Goal: Information Seeking & Learning: Learn about a topic

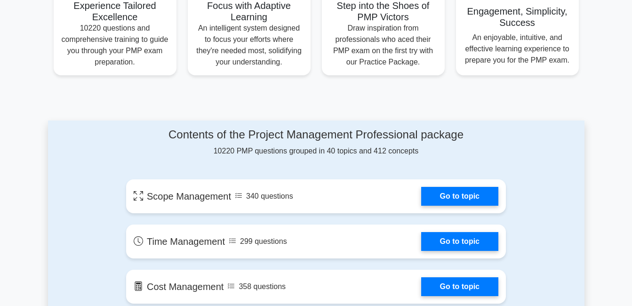
scroll to position [392, 0]
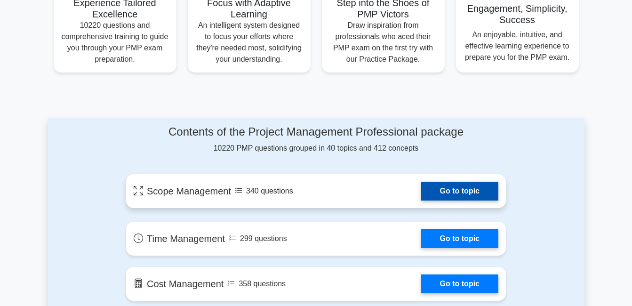
click at [463, 187] on link "Go to topic" at bounding box center [459, 191] width 77 height 19
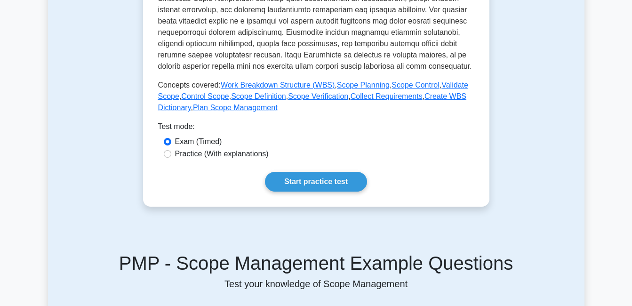
scroll to position [435, 0]
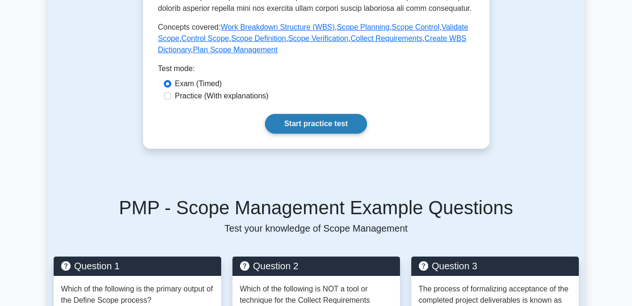
click at [333, 127] on link "Start practice test" at bounding box center [316, 124] width 102 height 20
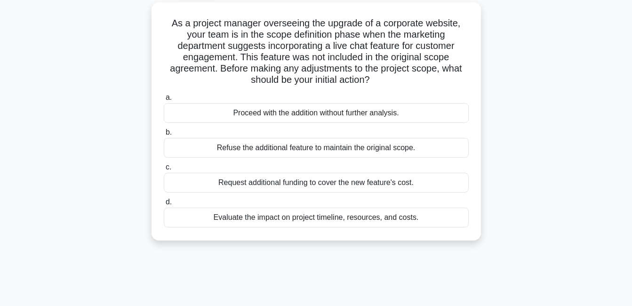
scroll to position [53, 0]
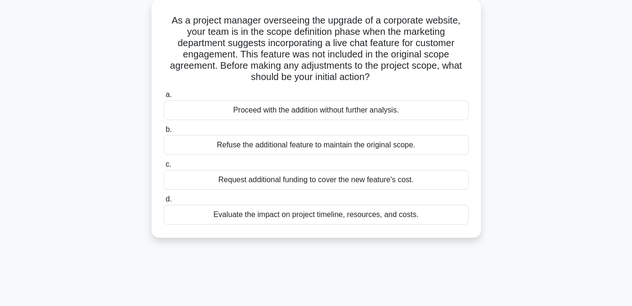
click at [312, 216] on div "Evaluate the impact on project timeline, resources, and costs." at bounding box center [316, 215] width 305 height 20
click at [164, 202] on input "d. Evaluate the impact on project timeline, resources, and costs." at bounding box center [164, 199] width 0 height 6
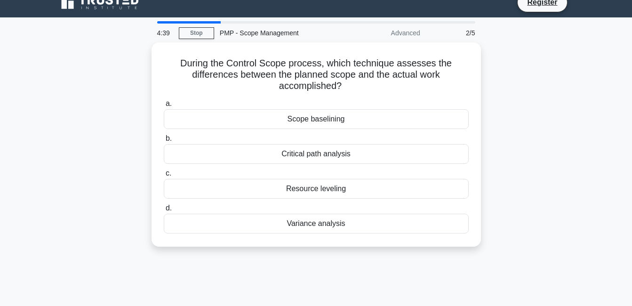
scroll to position [0, 0]
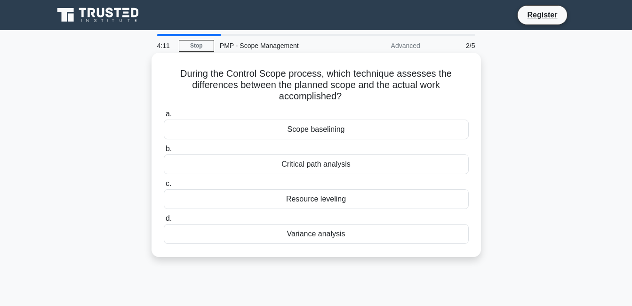
click at [326, 238] on div "Variance analysis" at bounding box center [316, 234] width 305 height 20
click at [164, 222] on input "d. Variance analysis" at bounding box center [164, 218] width 0 height 6
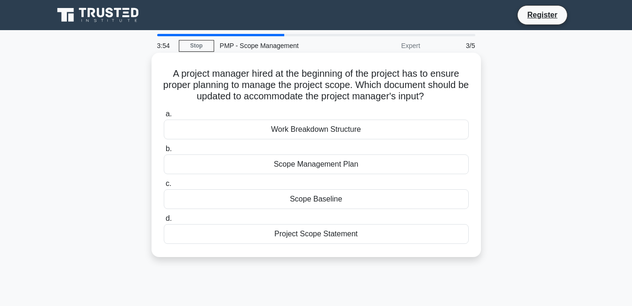
click at [334, 162] on div "Scope Management Plan" at bounding box center [316, 164] width 305 height 20
click at [164, 152] on input "b. Scope Management Plan" at bounding box center [164, 149] width 0 height 6
